Goal: Information Seeking & Learning: Learn about a topic

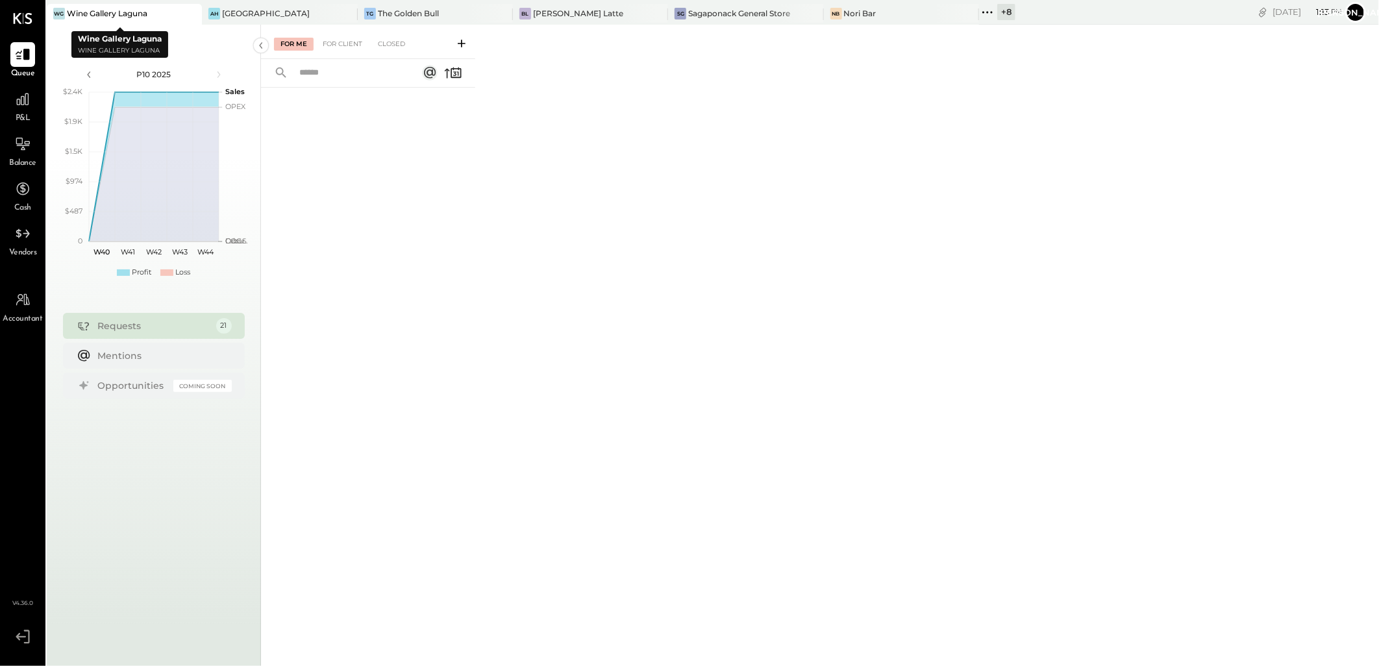
click at [92, 17] on div "Wine Gallery Laguna" at bounding box center [107, 13] width 81 height 11
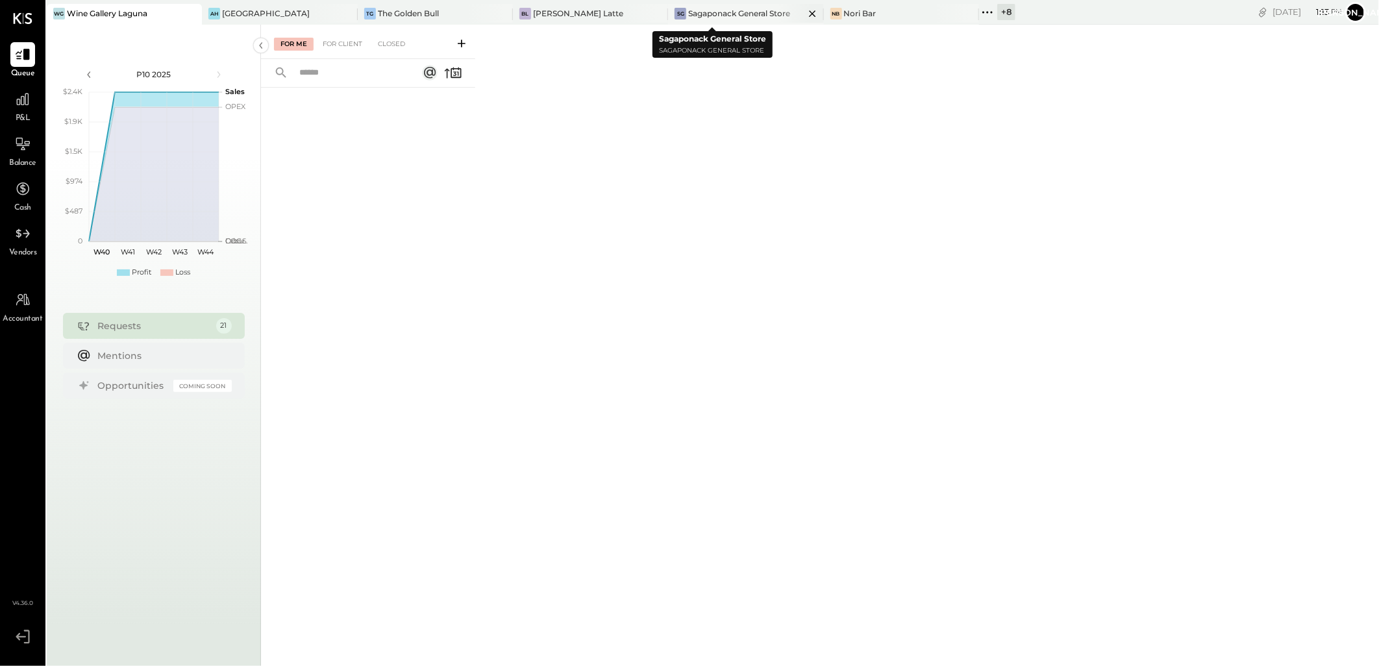
click at [805, 10] on icon at bounding box center [813, 14] width 16 height 16
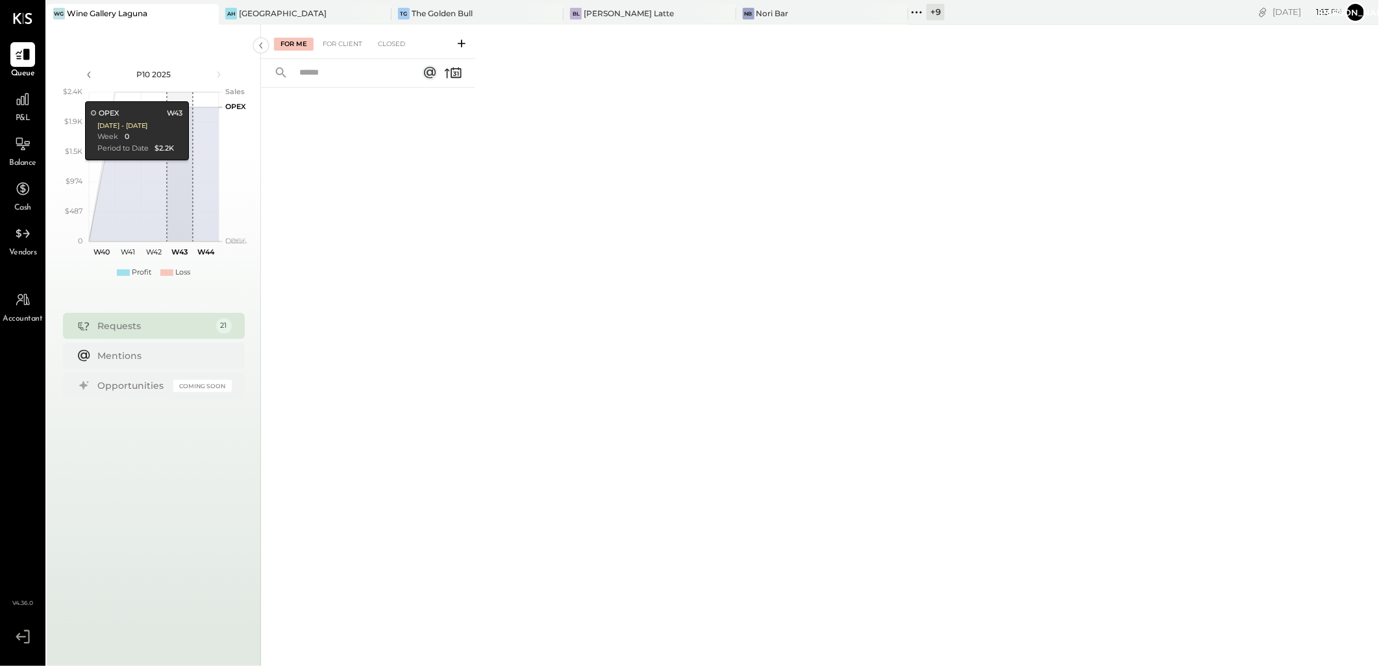
click at [927, 15] on div "+ 9" at bounding box center [936, 12] width 18 height 16
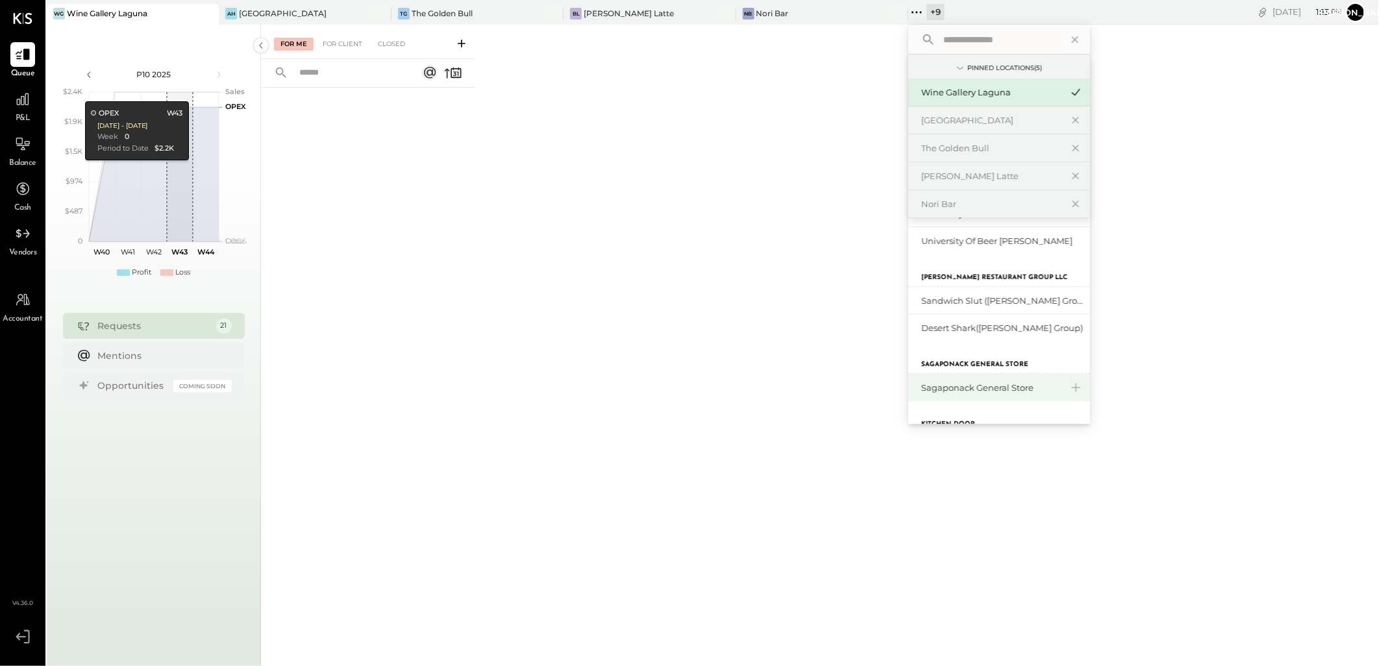
scroll to position [238, 0]
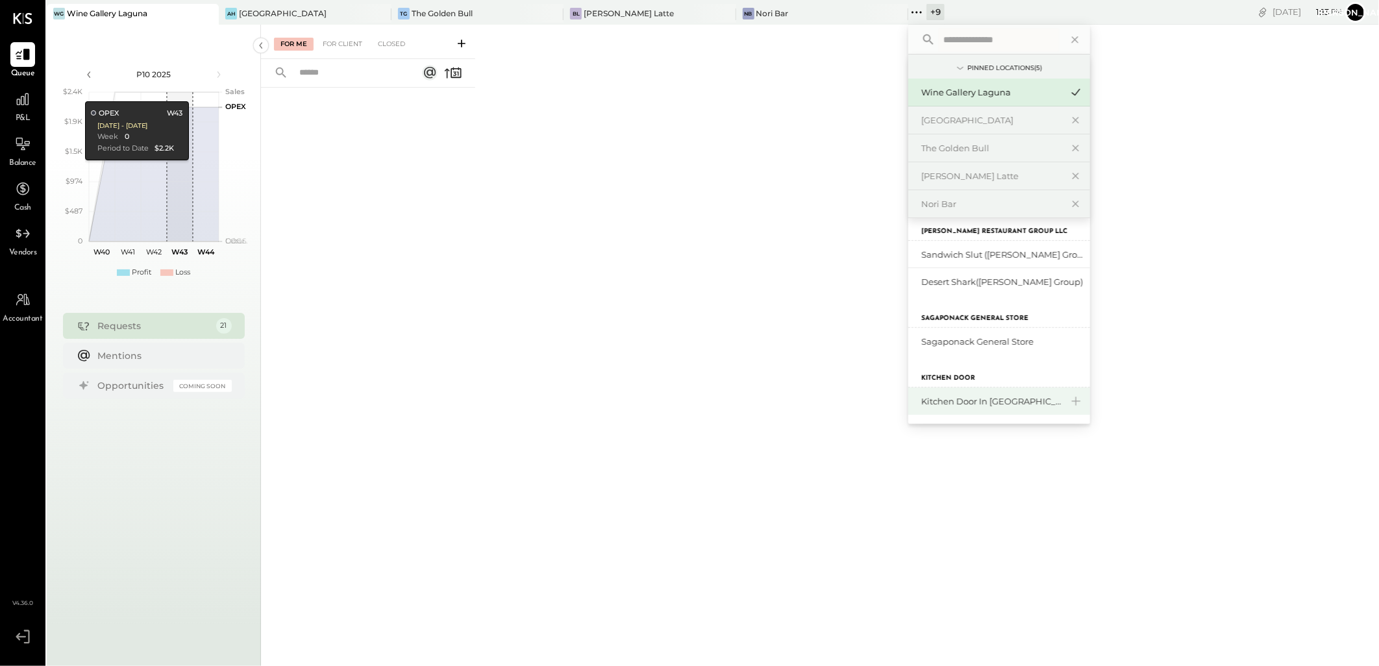
click at [923, 404] on div "Kitchen Door in [GEOGRAPHIC_DATA]" at bounding box center [991, 401] width 140 height 12
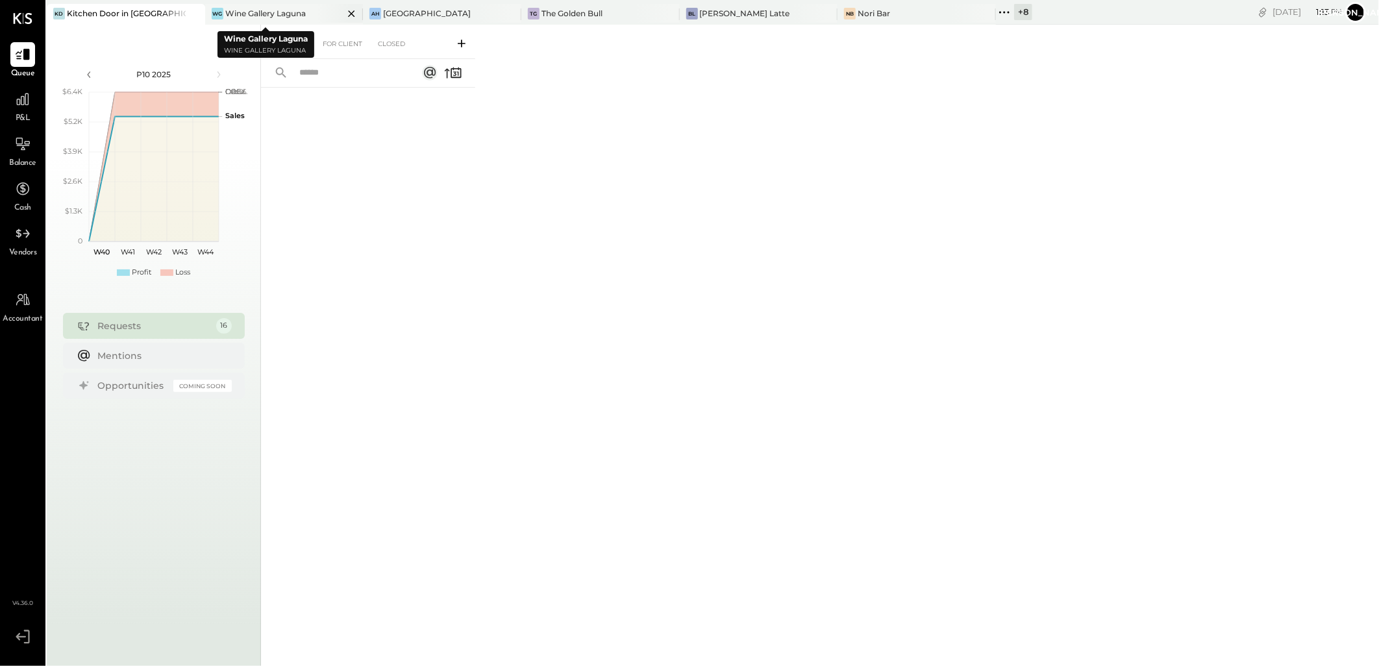
click at [344, 14] on icon at bounding box center [352, 14] width 16 height 16
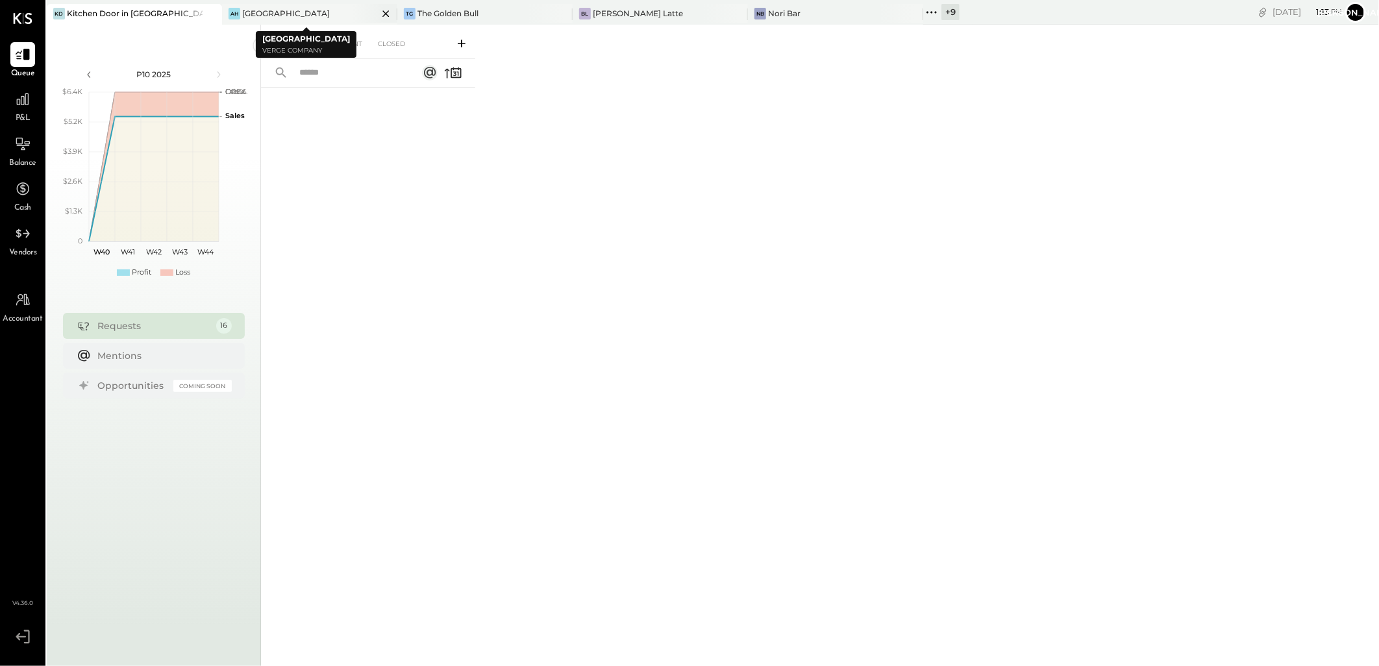
click at [378, 13] on icon at bounding box center [386, 14] width 16 height 16
click at [393, 14] on icon at bounding box center [386, 14] width 16 height 16
click at [384, 10] on icon at bounding box center [386, 14] width 16 height 16
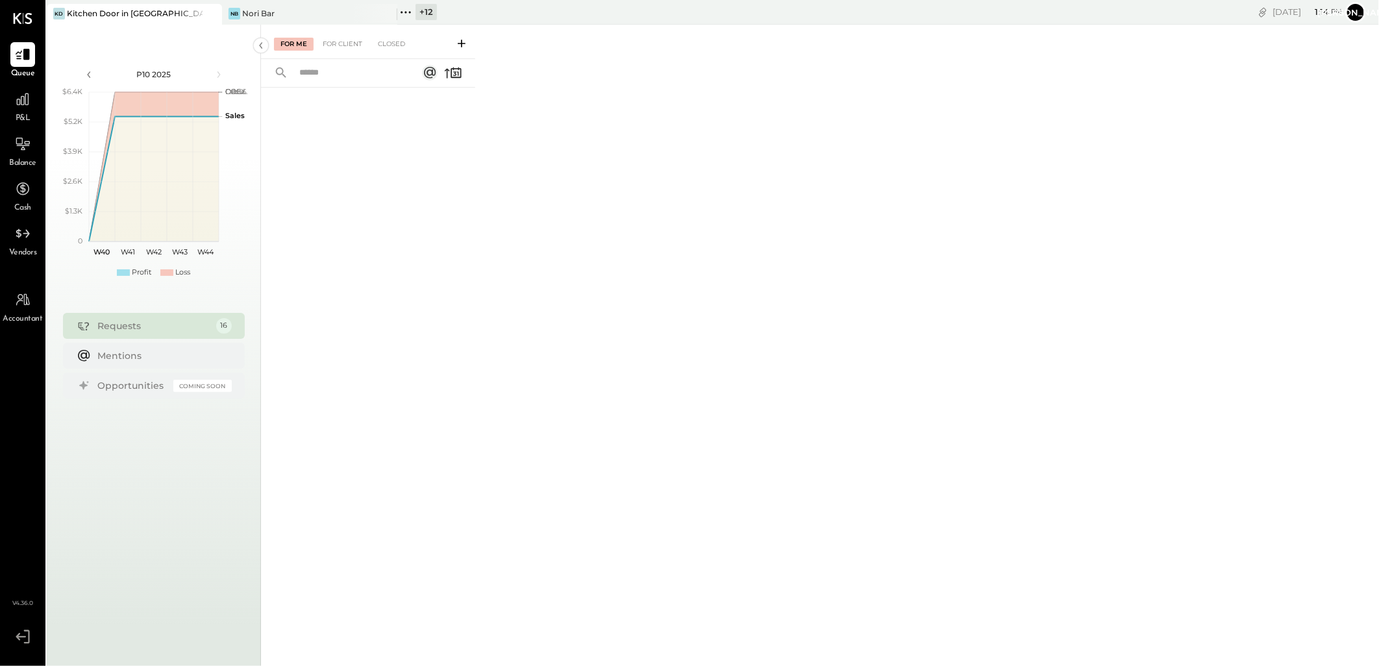
drag, startPoint x: 424, startPoint y: 9, endPoint x: 456, endPoint y: 50, distance: 52.2
click at [424, 9] on div "+ 12" at bounding box center [426, 12] width 21 height 16
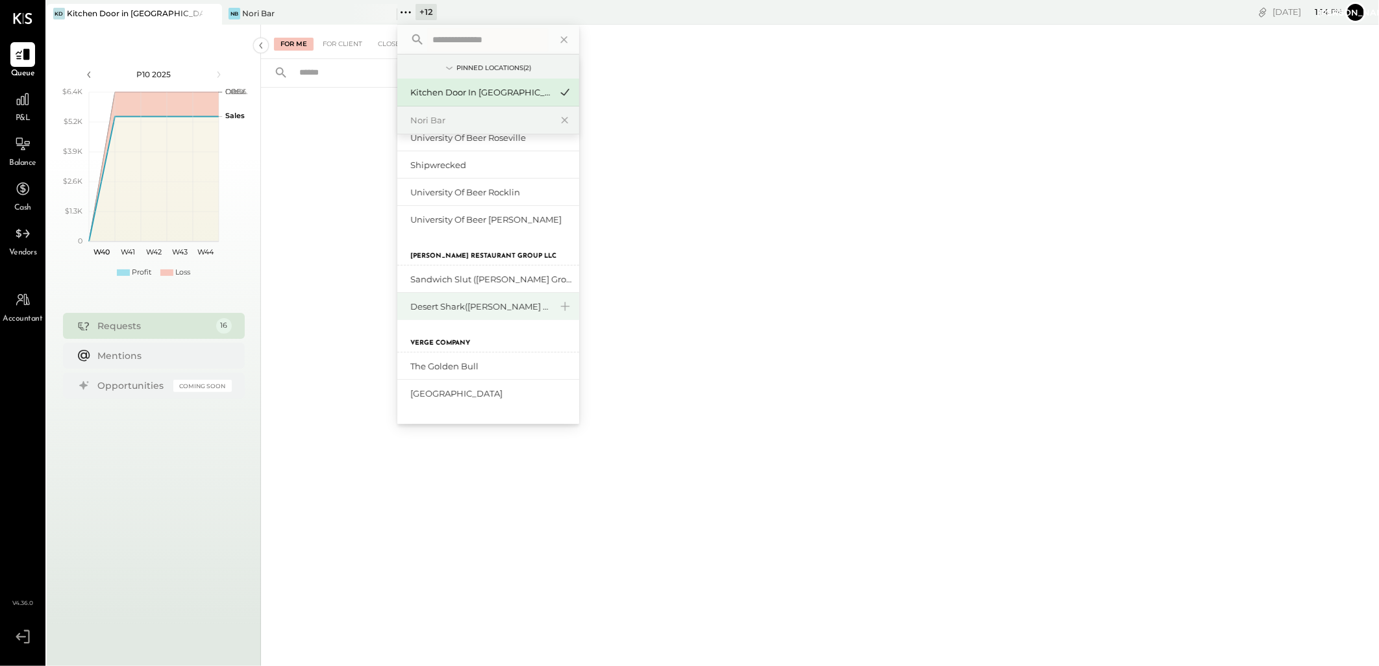
scroll to position [144, 0]
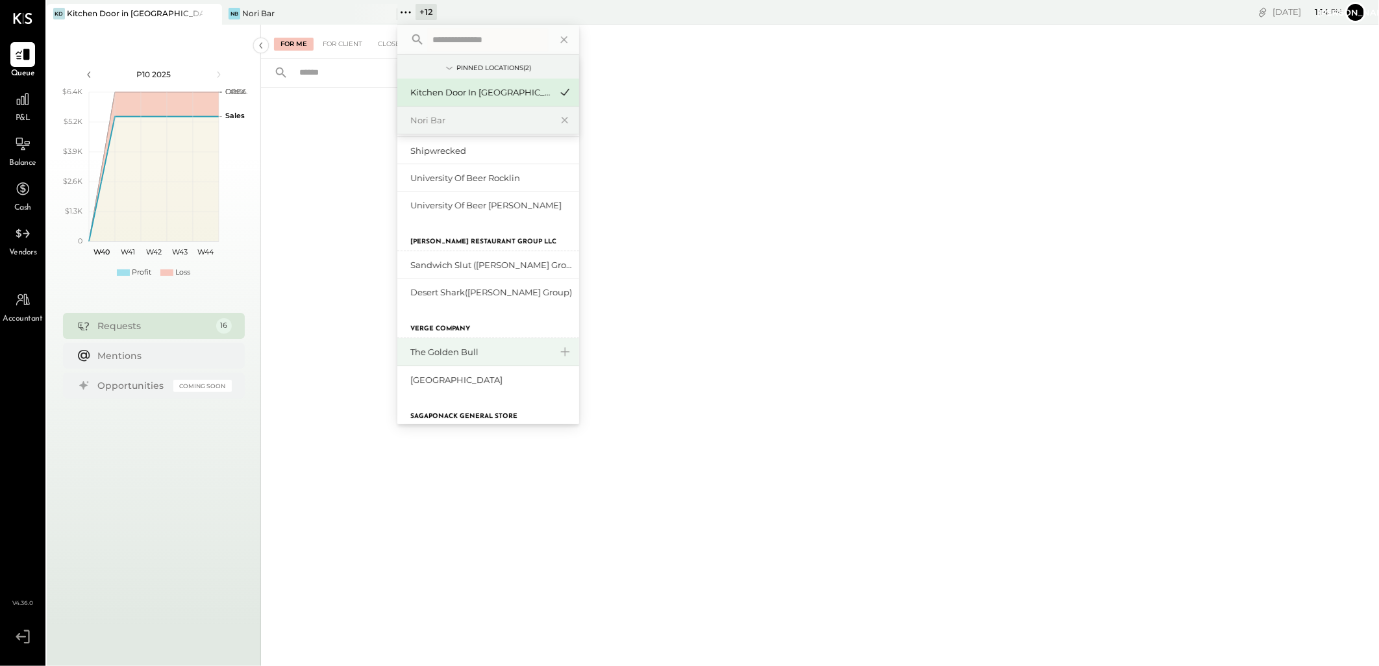
click at [462, 352] on div "The Golden Bull" at bounding box center [480, 352] width 140 height 12
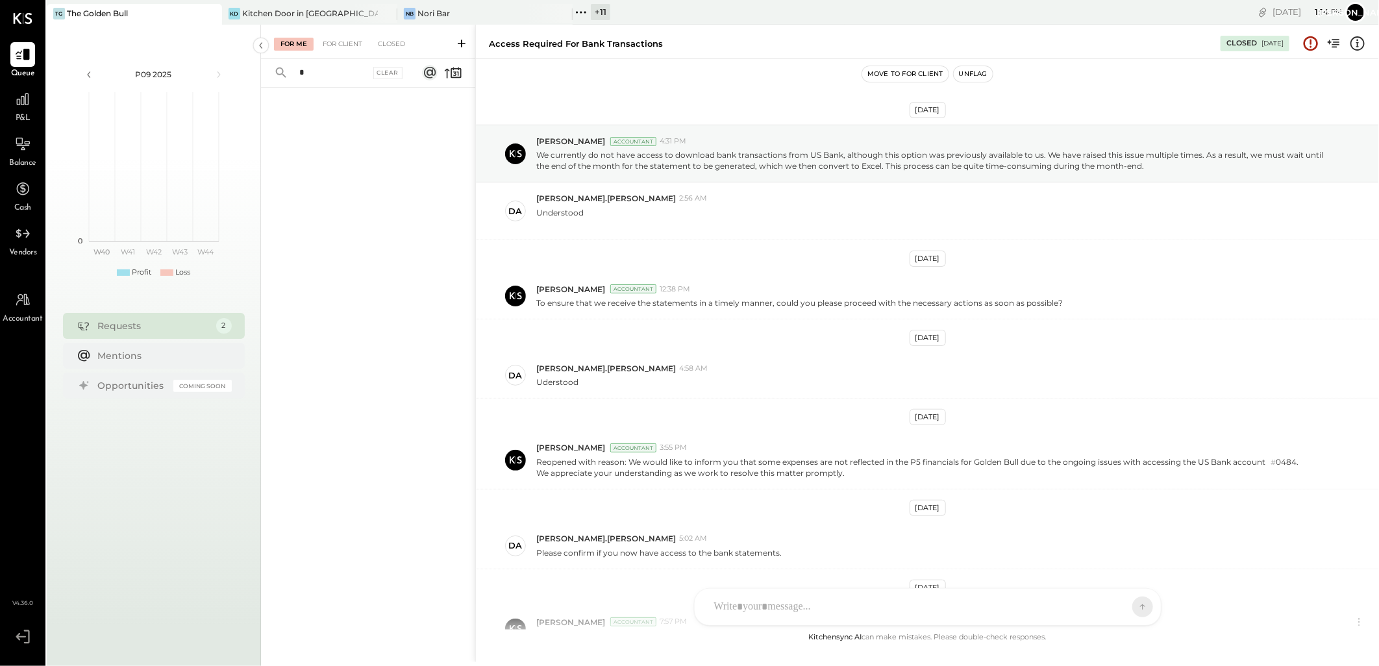
scroll to position [203, 0]
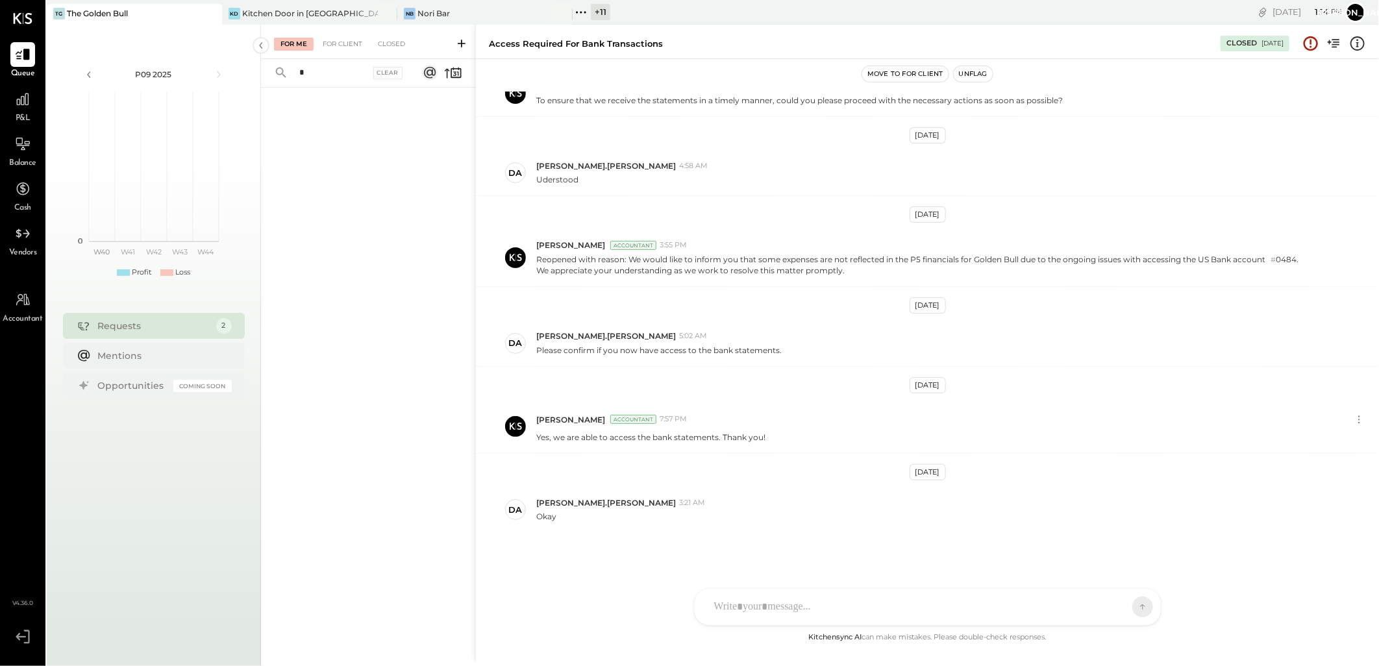
type input "*"
click at [130, 14] on div "TG The Golden Bull" at bounding box center [125, 14] width 156 height 12
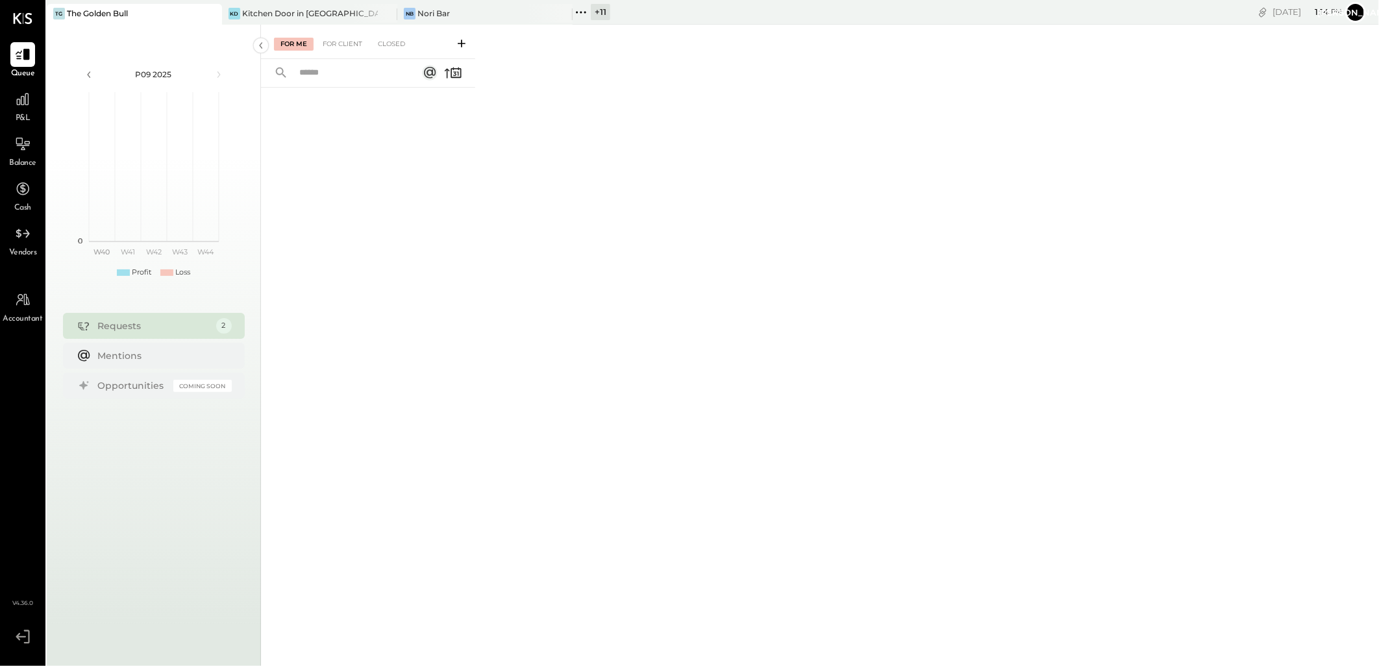
click at [599, 18] on div "+ 11" at bounding box center [600, 12] width 19 height 16
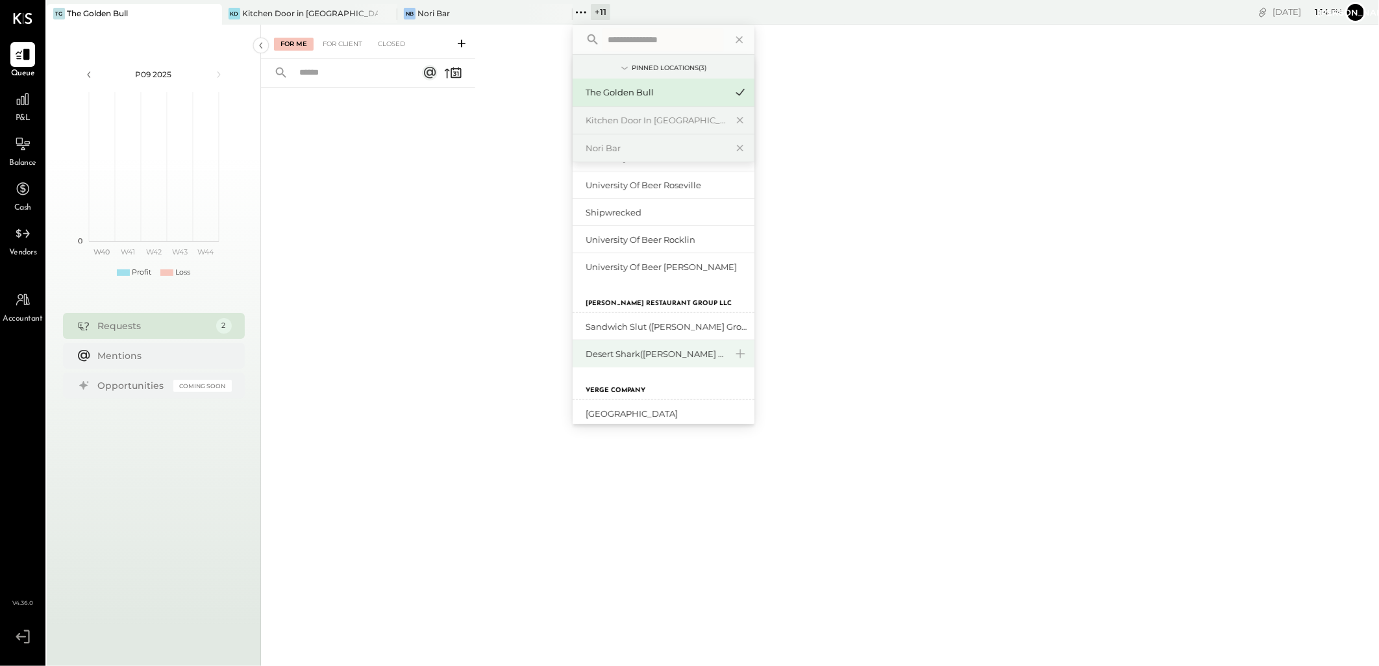
scroll to position [144, 0]
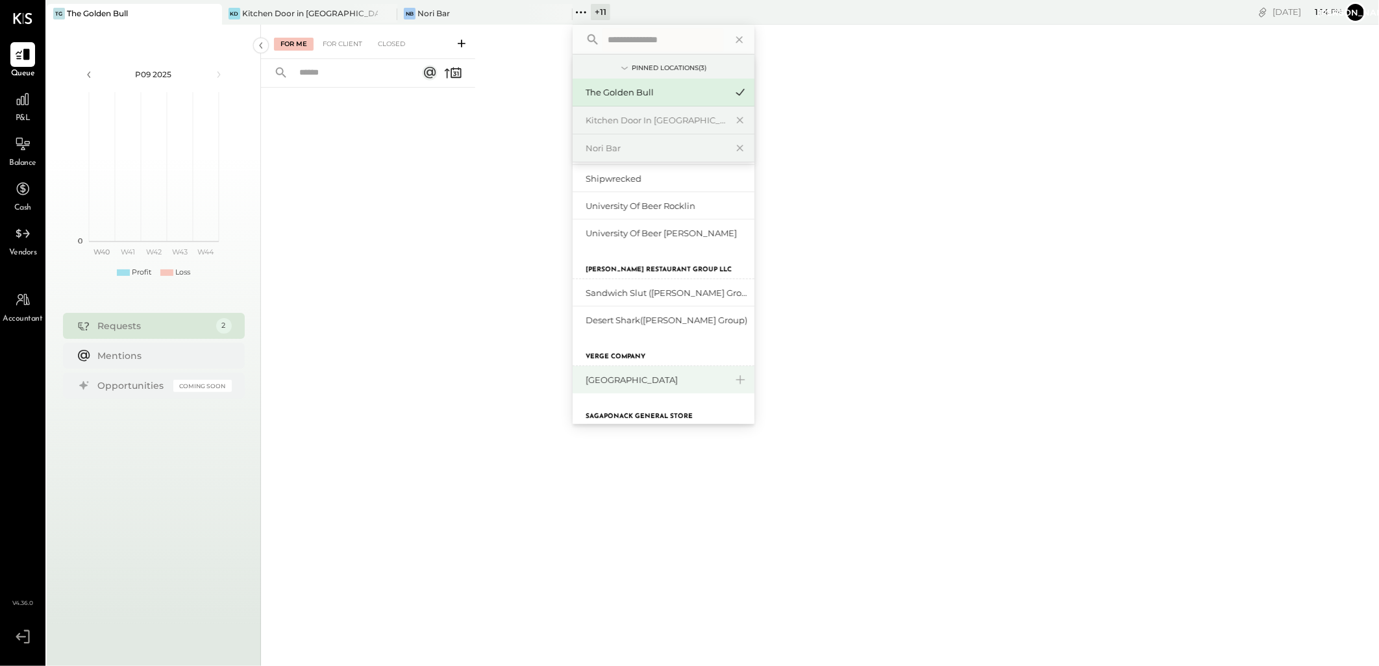
click at [621, 386] on div "[GEOGRAPHIC_DATA]" at bounding box center [664, 379] width 182 height 27
click at [621, 378] on div "[GEOGRAPHIC_DATA]" at bounding box center [656, 380] width 140 height 12
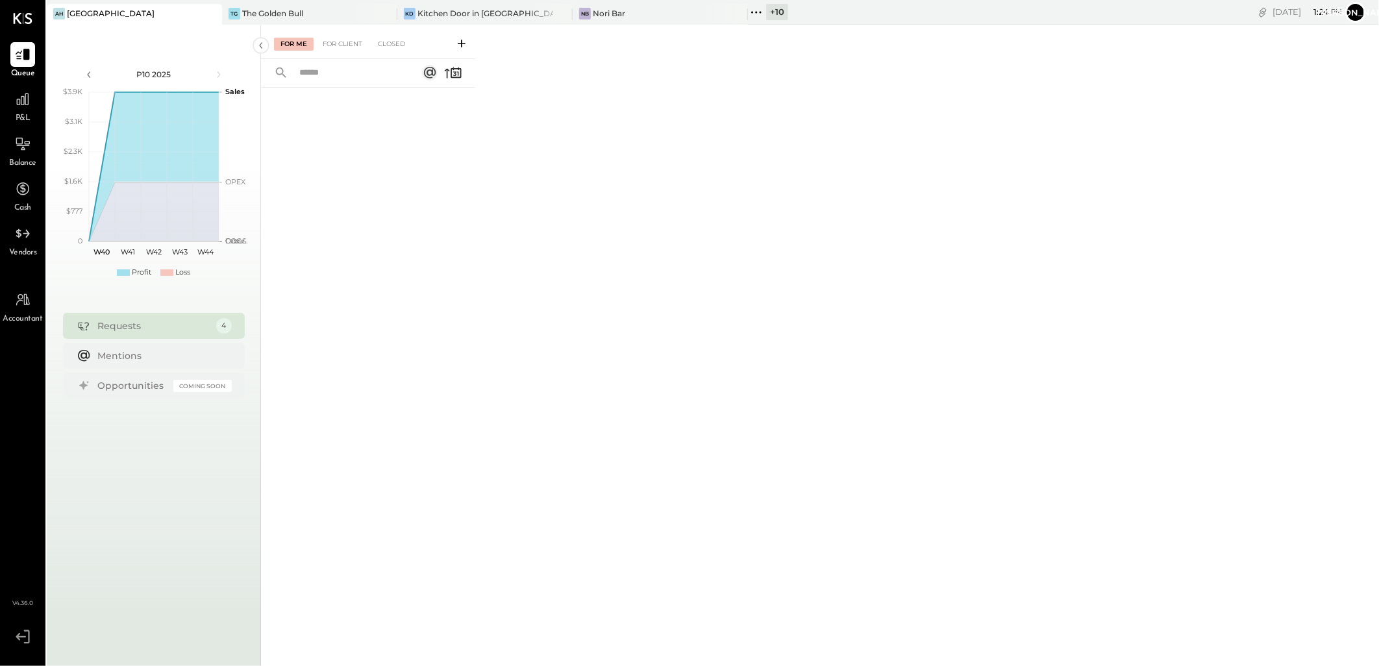
click at [83, 14] on div "[GEOGRAPHIC_DATA]" at bounding box center [111, 13] width 88 height 11
click at [21, 102] on icon at bounding box center [22, 99] width 13 height 13
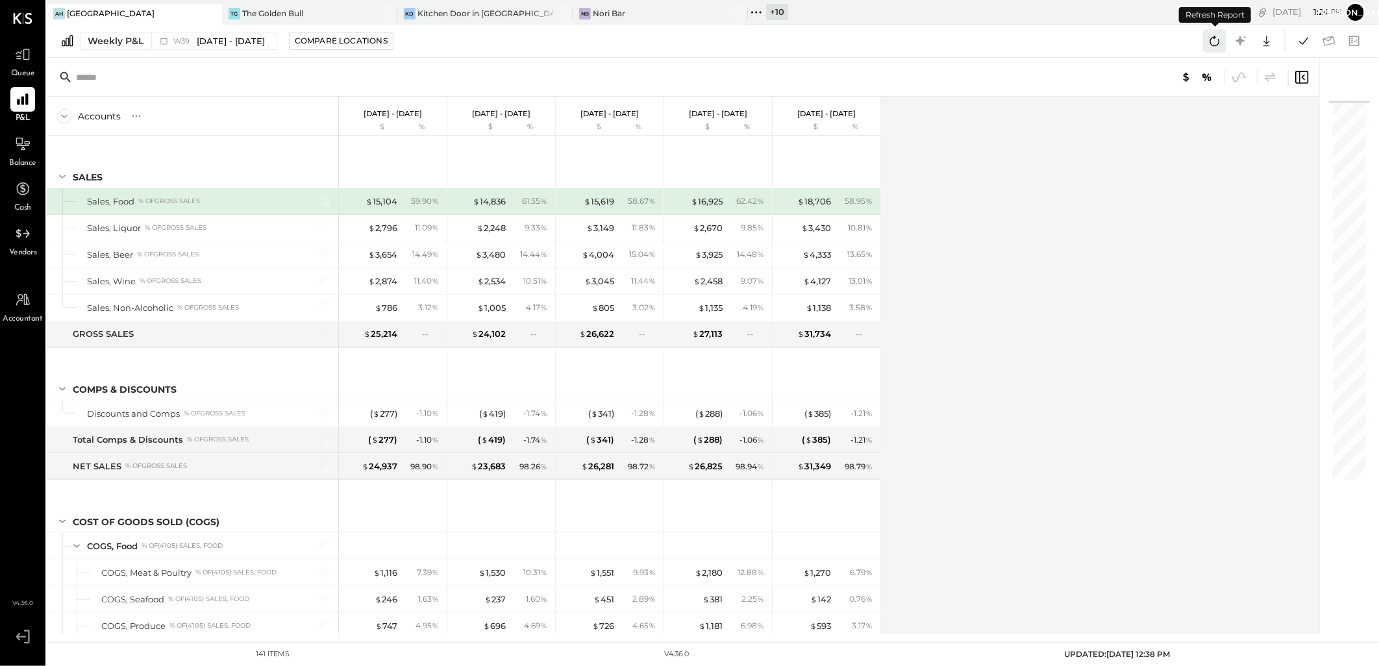
click at [1213, 41] on icon at bounding box center [1214, 40] width 17 height 17
click at [266, 10] on div "The Golden Bull" at bounding box center [272, 13] width 61 height 11
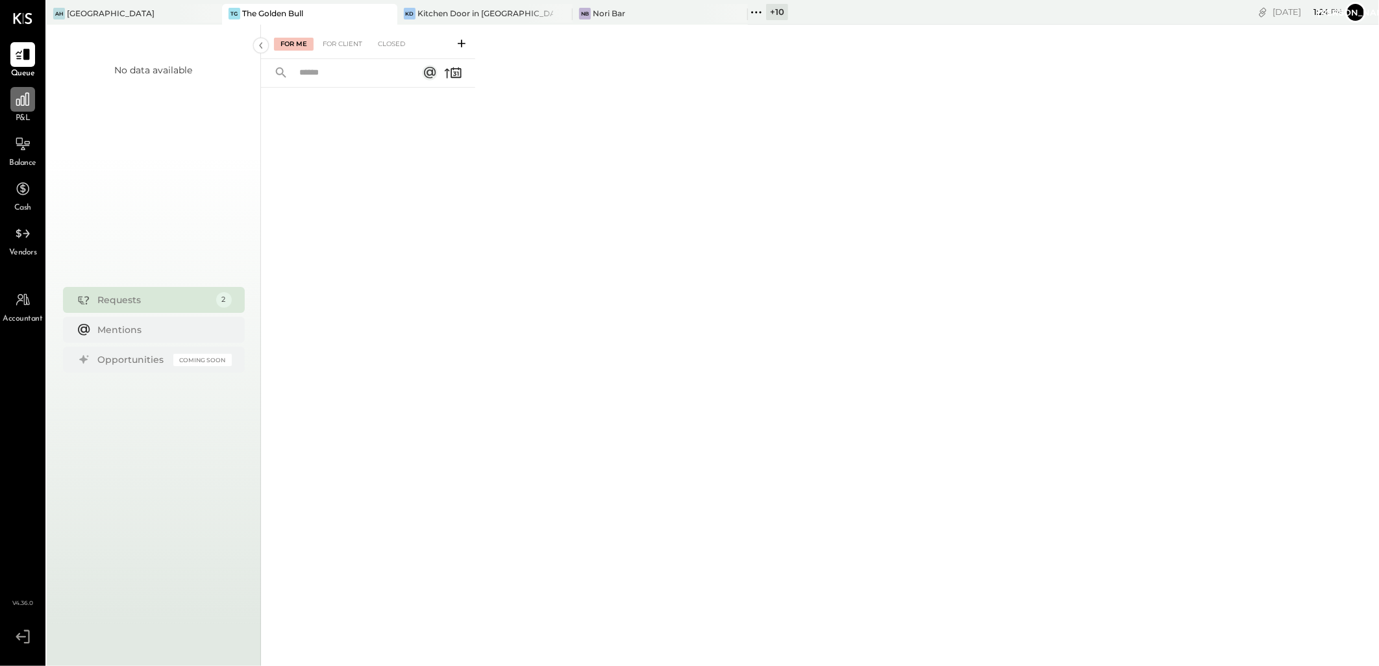
click at [18, 101] on icon at bounding box center [22, 99] width 17 height 17
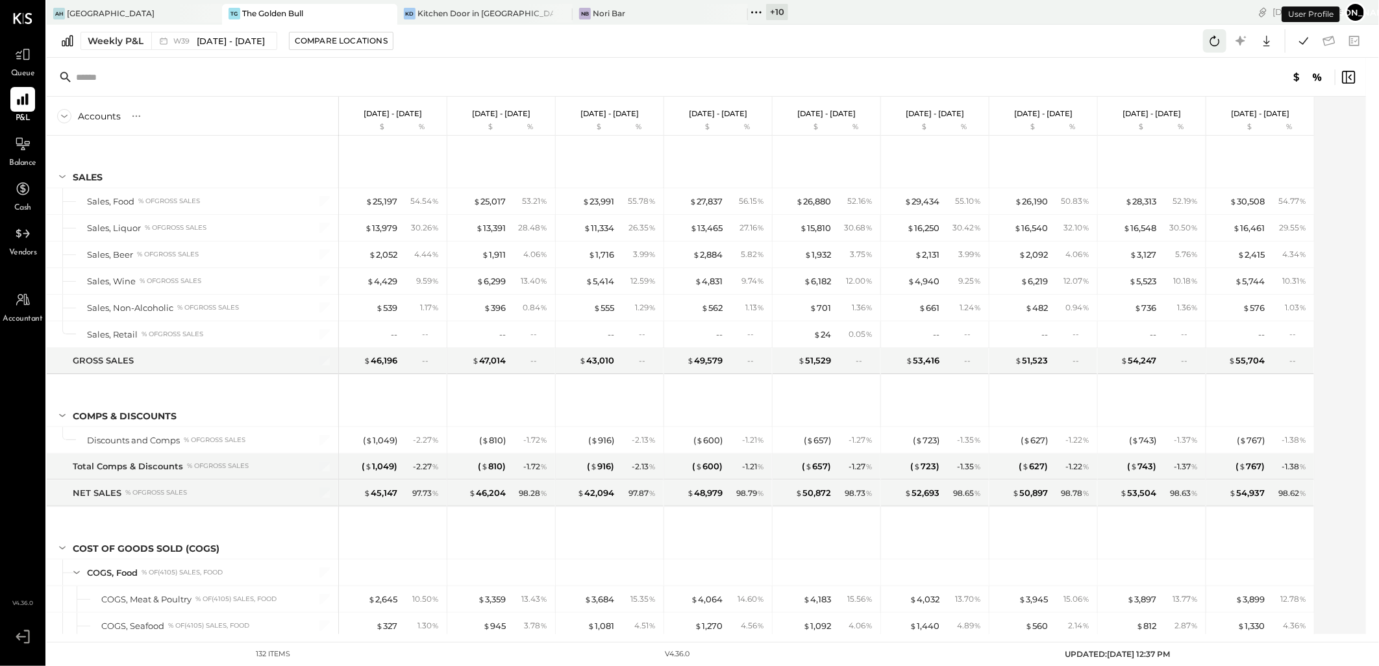
click at [1212, 42] on icon at bounding box center [1214, 40] width 17 height 17
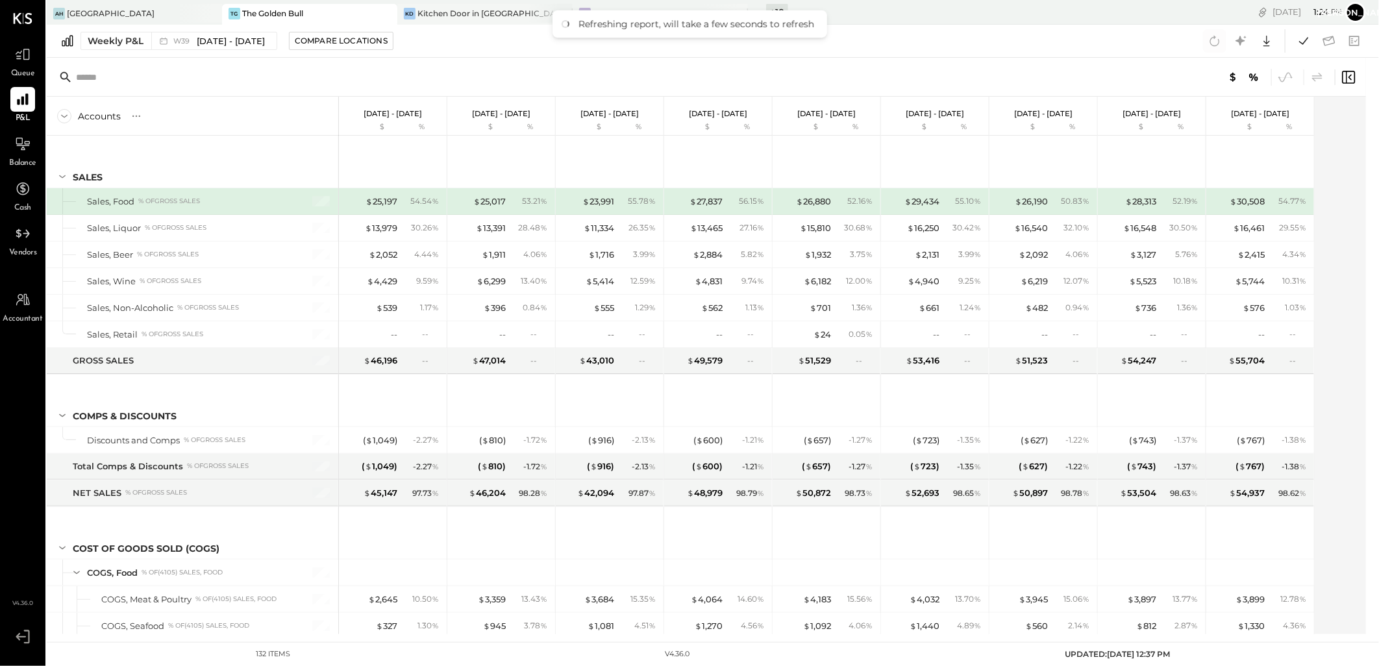
click at [435, 16] on div "Kitchen Door in [GEOGRAPHIC_DATA]" at bounding box center [486, 13] width 136 height 11
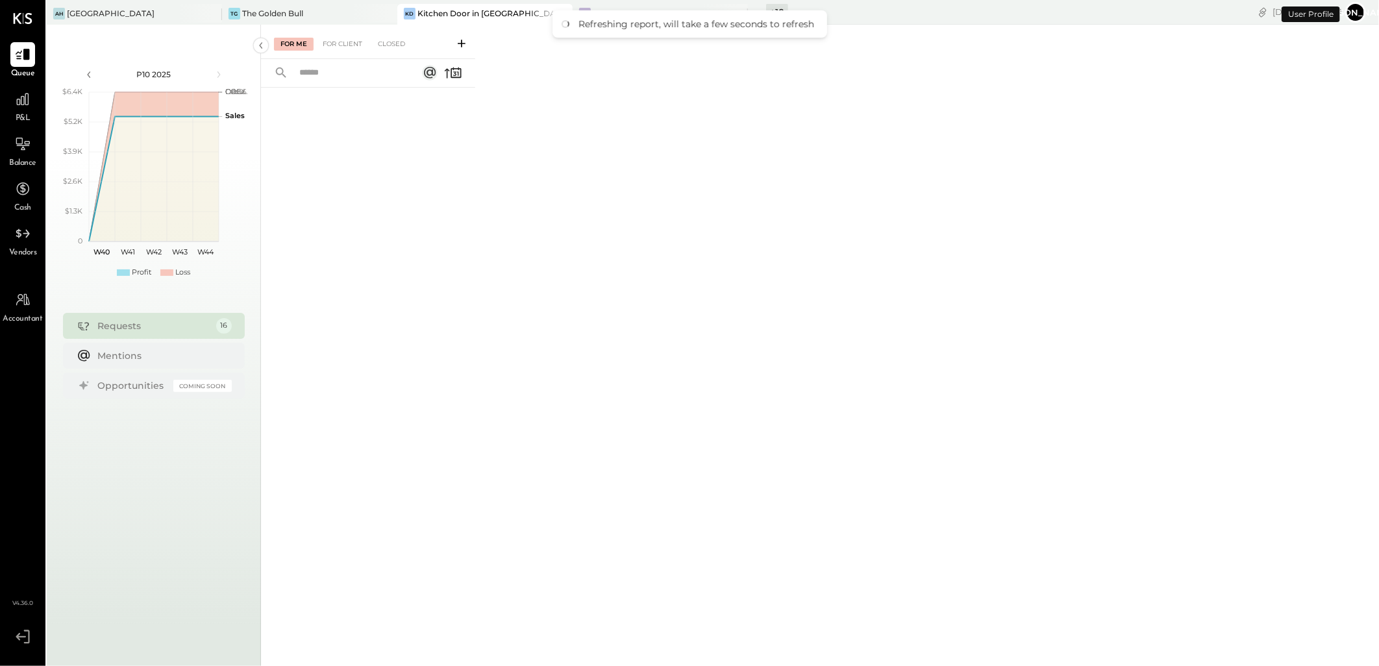
click at [25, 112] on div "P&L" at bounding box center [22, 106] width 25 height 38
